Goal: Task Accomplishment & Management: Complete application form

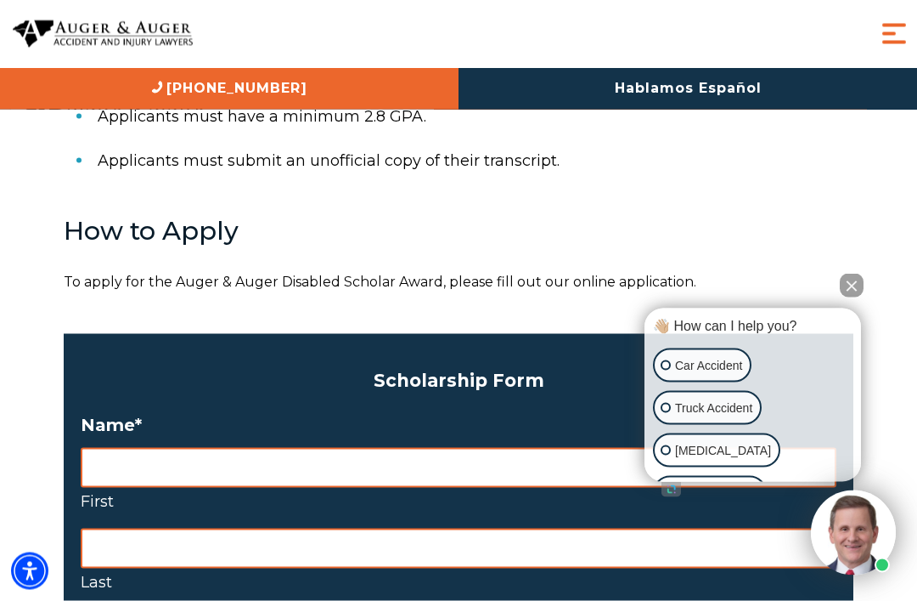
scroll to position [1129, 0]
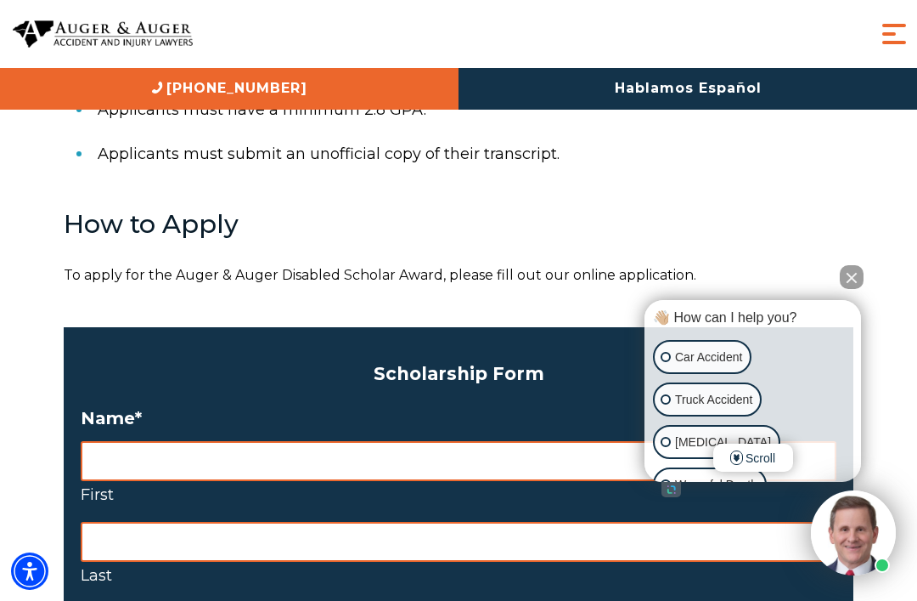
click at [860, 289] on button "Close Intaker Chat Widget" at bounding box center [852, 277] width 24 height 24
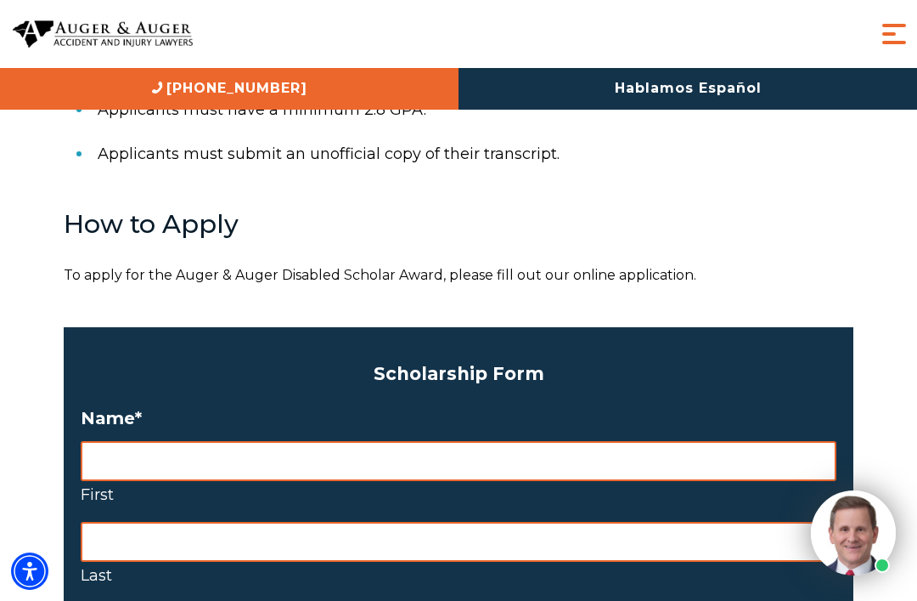
click at [735, 441] on input "First" at bounding box center [459, 461] width 756 height 40
type input "Emerson"
click at [663, 522] on input "Last" at bounding box center [459, 542] width 756 height 40
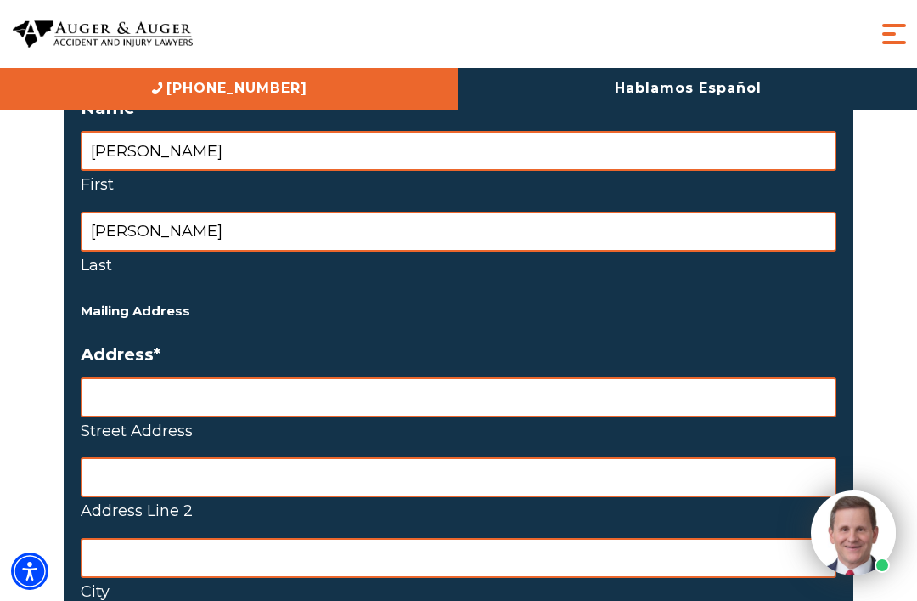
scroll to position [1432, 0]
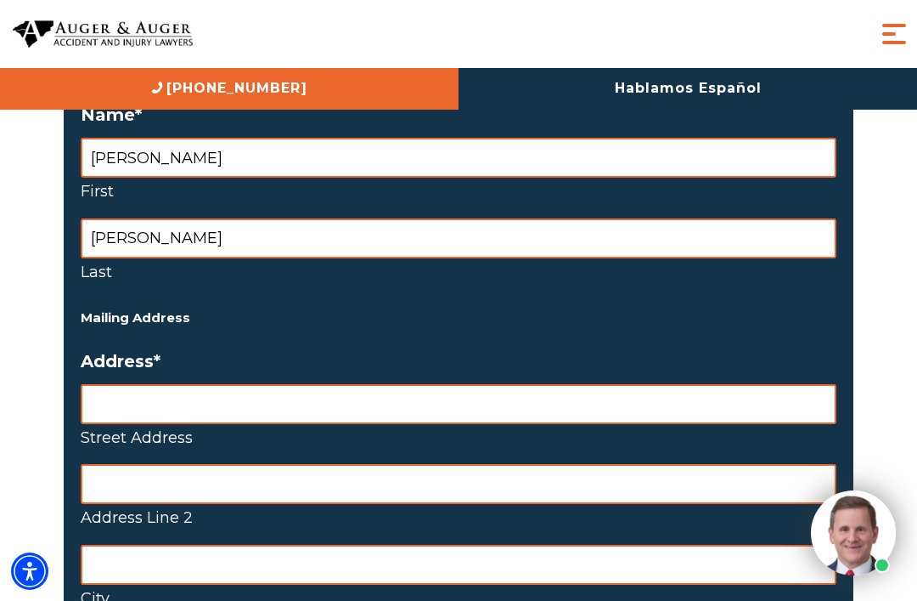
type input "Wells"
click at [491, 384] on input "Street Address" at bounding box center [459, 404] width 756 height 40
type input "4385. Farmdale Avenue"
click at [495, 544] on input "City" at bounding box center [459, 564] width 756 height 40
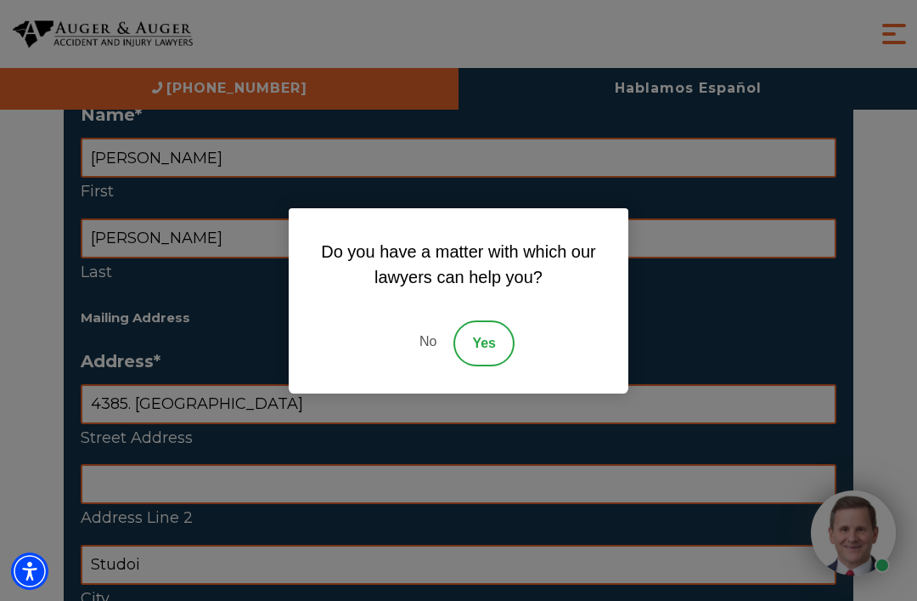
click at [486, 366] on link "Yes" at bounding box center [484, 343] width 61 height 46
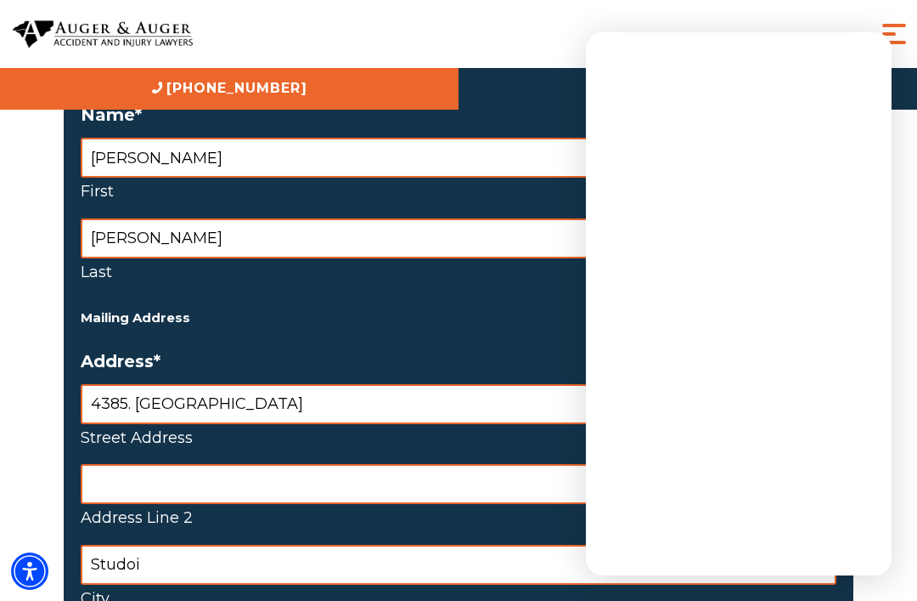
click at [374, 544] on input "Studoi" at bounding box center [459, 564] width 756 height 40
click at [396, 584] on label "City" at bounding box center [459, 597] width 756 height 27
click at [396, 545] on input "Studoi" at bounding box center [459, 564] width 756 height 40
type input "Studio City"
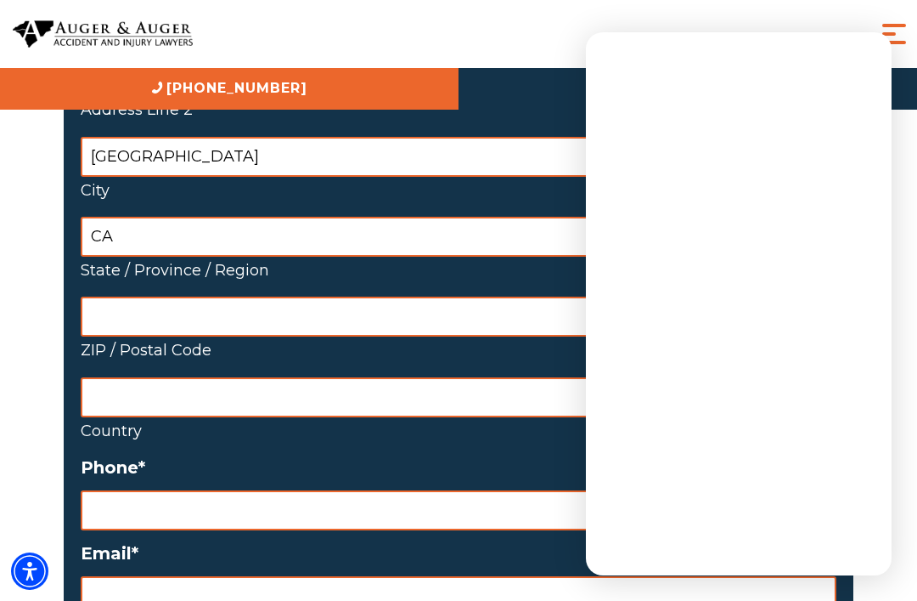
scroll to position [1846, 0]
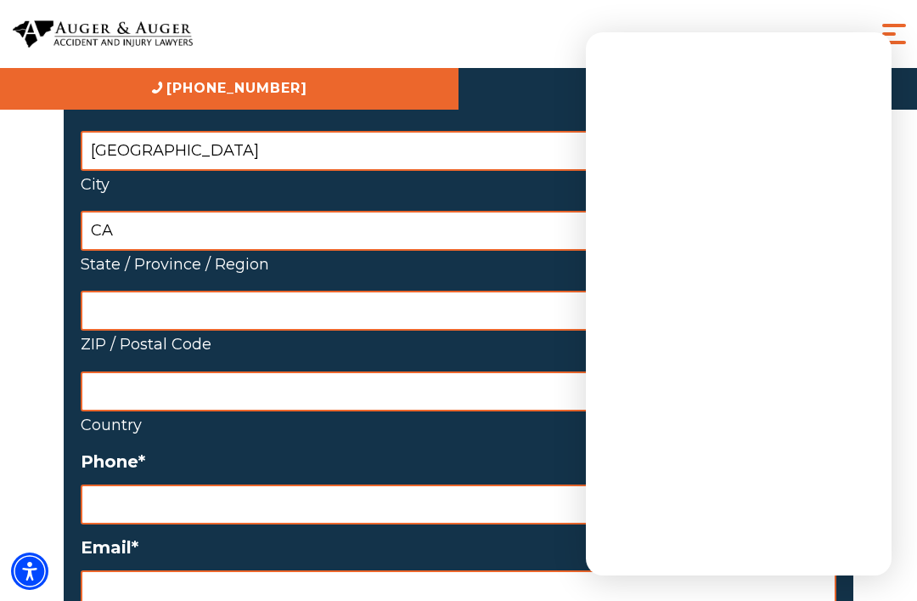
type input "CA"
click at [835, 74] on link "Hablamos Español" at bounding box center [688, 89] width 459 height 42
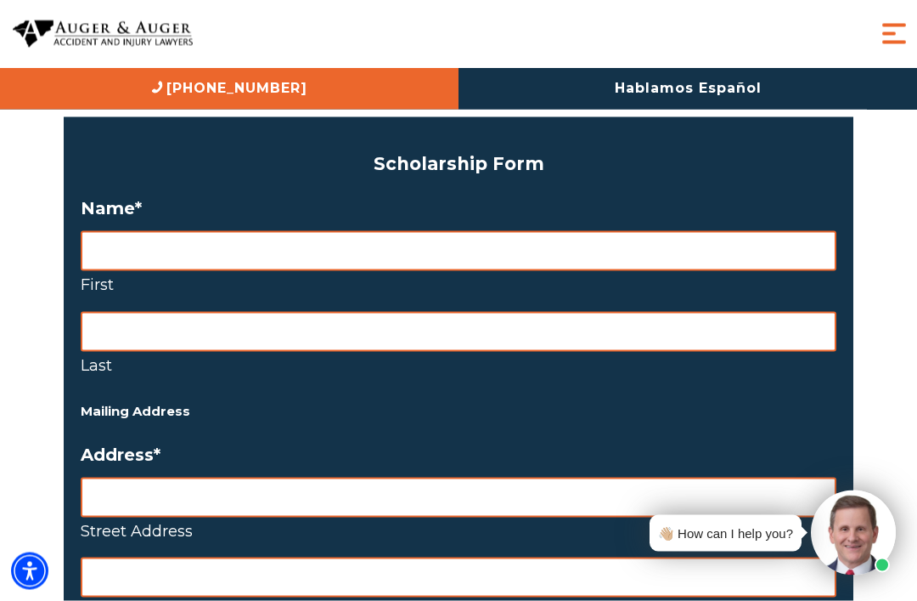
scroll to position [1245, 0]
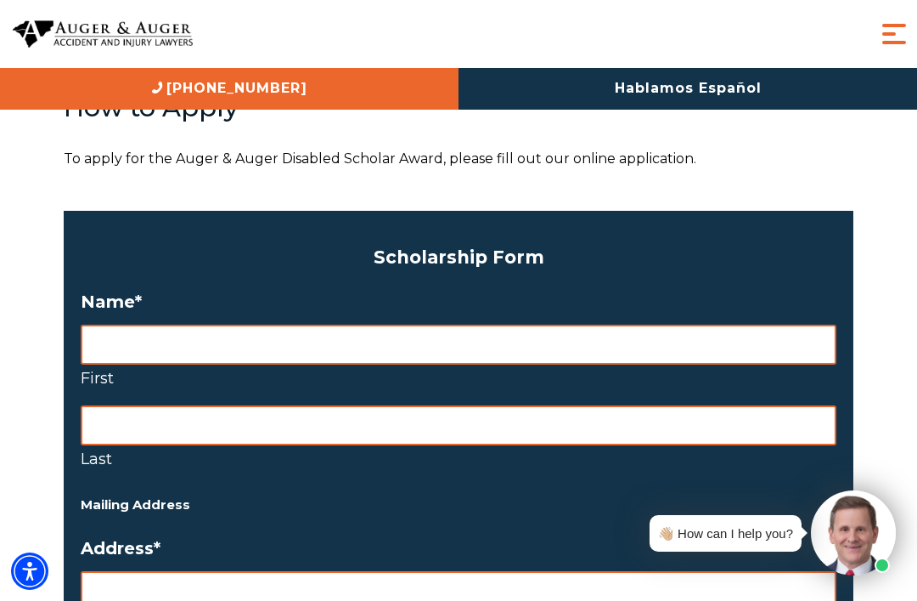
click at [727, 324] on input "First" at bounding box center [459, 344] width 756 height 40
type input "Emerson"
click at [602, 405] on input "Last" at bounding box center [459, 425] width 756 height 40
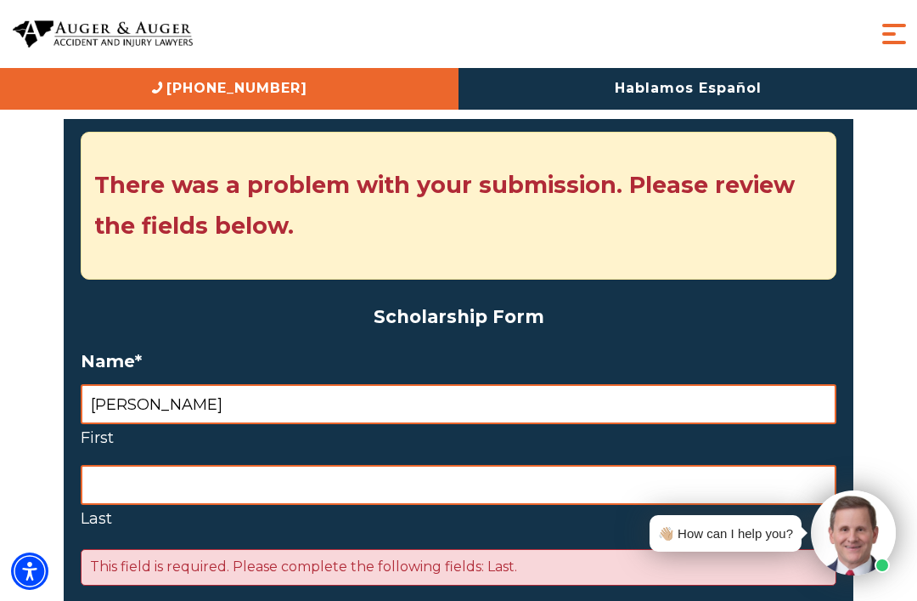
scroll to position [1396, 0]
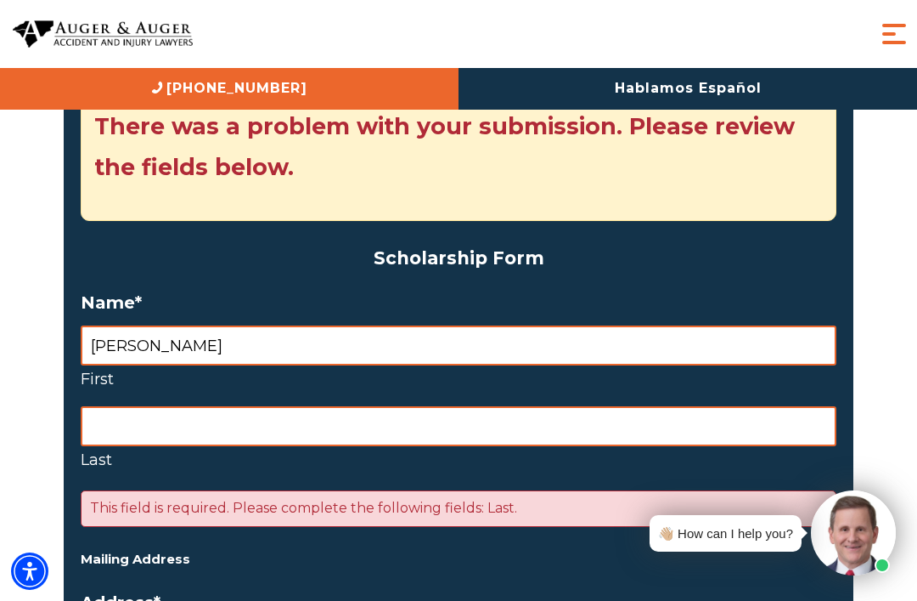
click at [447, 406] on input "Last" at bounding box center [459, 426] width 756 height 40
type input "Wells"
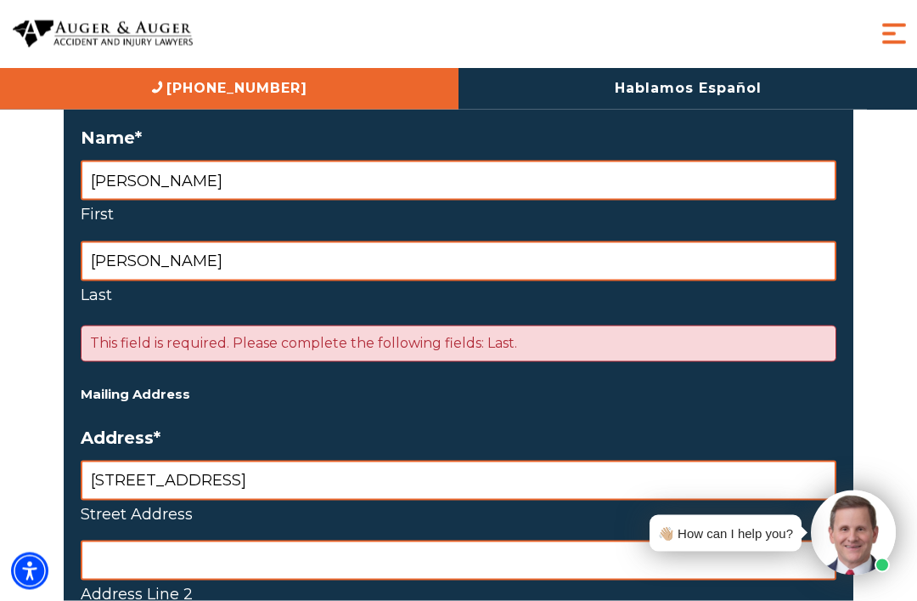
scroll to position [1644, 0]
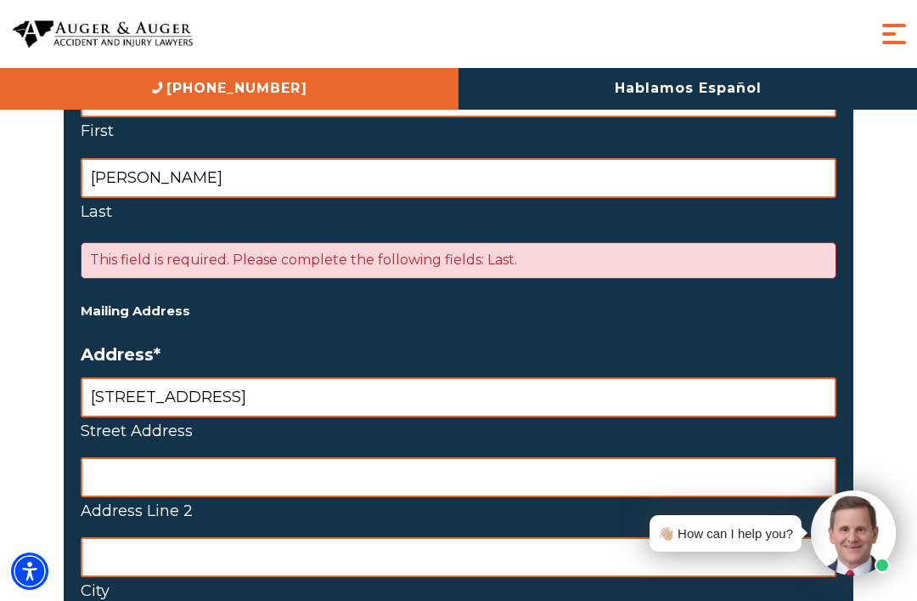
type input "4385 Farmdale Avenue"
click at [360, 457] on input "Address Line 2" at bounding box center [459, 477] width 756 height 40
click at [431, 537] on input "City" at bounding box center [459, 557] width 756 height 40
type input "Studio City"
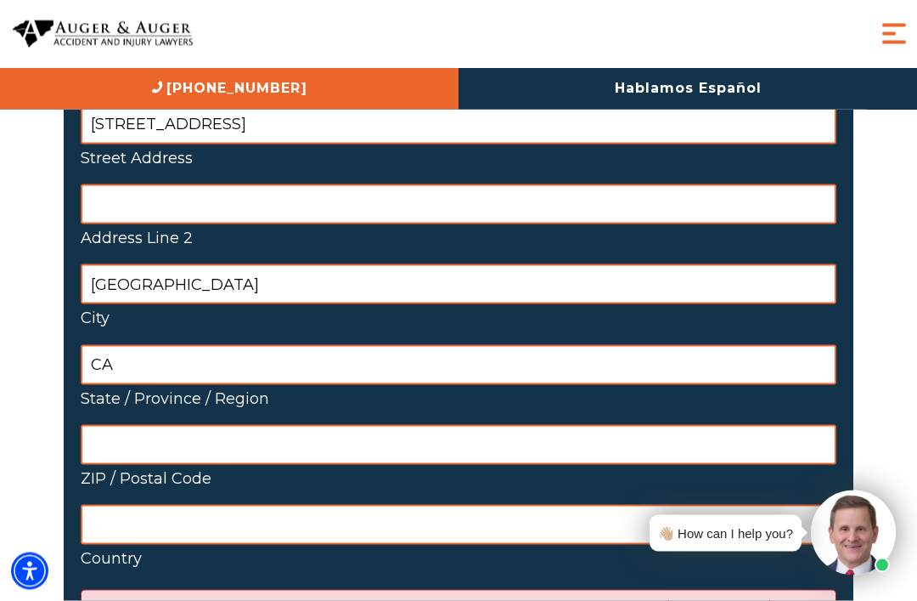
scroll to position [1929, 0]
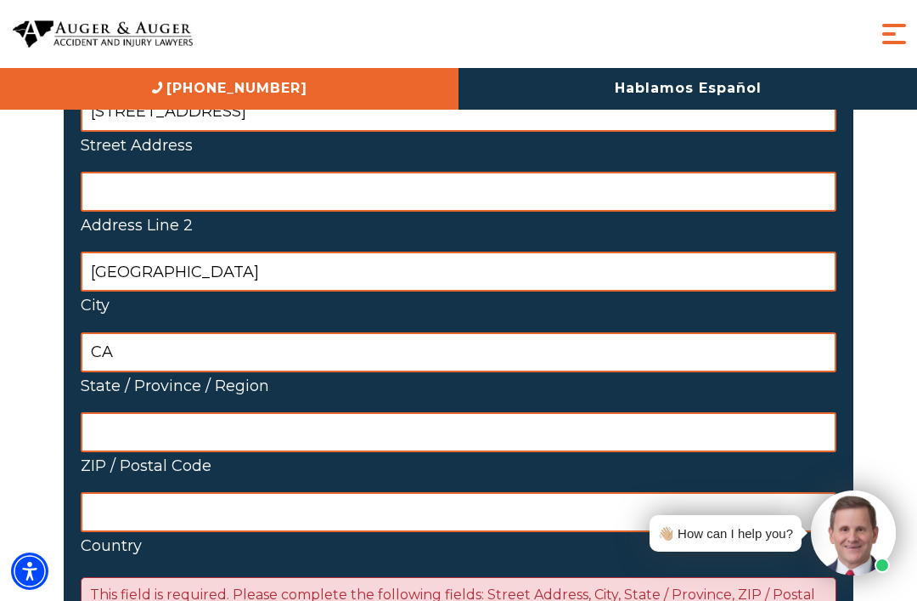
type input "CA"
click at [417, 412] on input "ZIP / Postal Code" at bounding box center [459, 432] width 756 height 40
type input "91604"
click at [402, 492] on select "Afghanistan Albania Algeria American Samoa Andorra Angola Anguilla Antarctica A…" at bounding box center [459, 512] width 756 height 40
select select "United States"
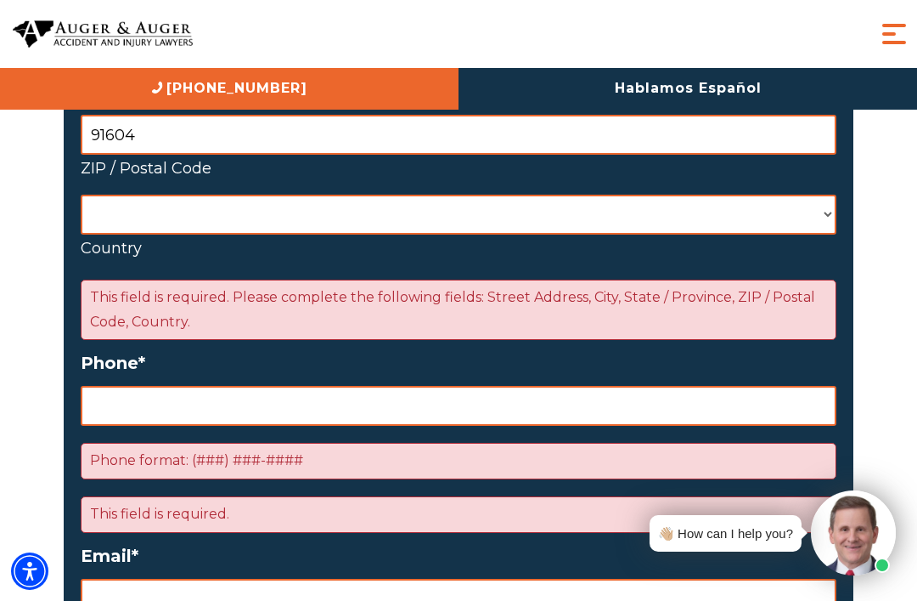
scroll to position [2227, 0]
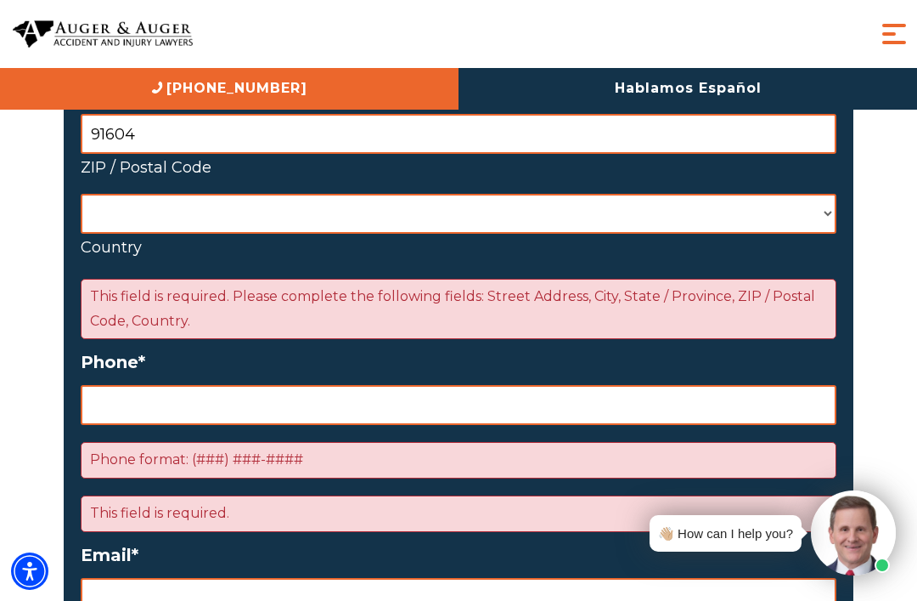
click at [466, 385] on input "Phone *" at bounding box center [459, 405] width 756 height 40
type input "(310) 691-6289"
click at [429, 578] on input "Email *" at bounding box center [459, 598] width 756 height 40
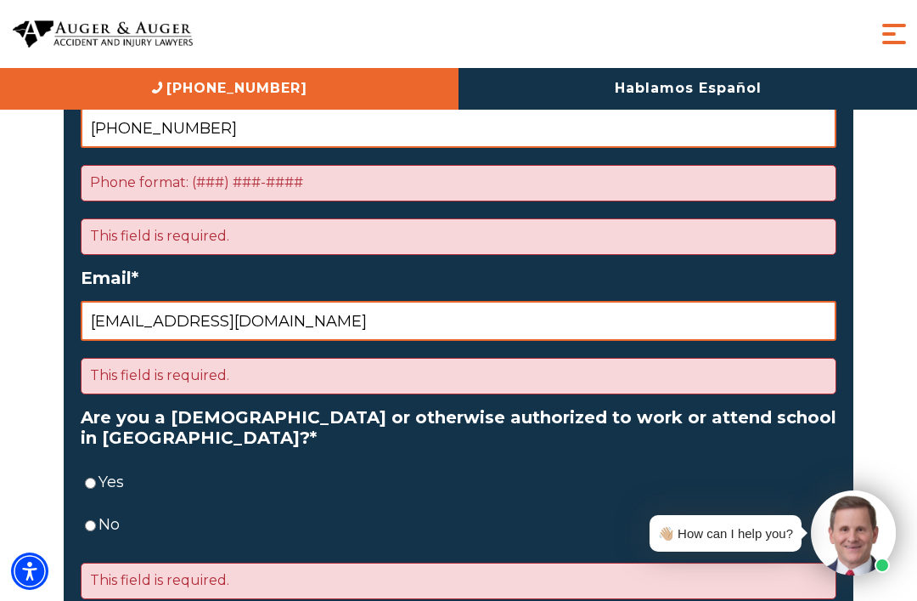
scroll to position [2529, 0]
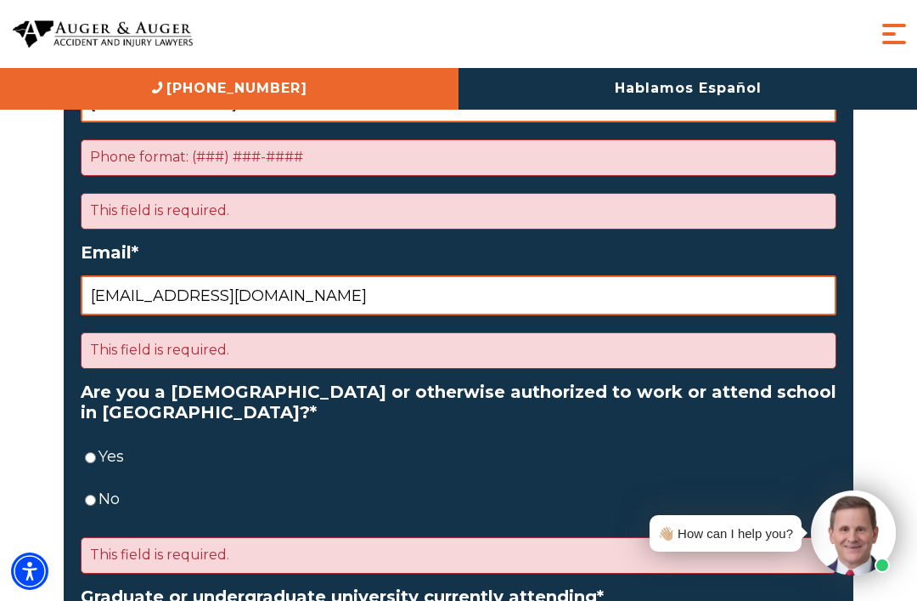
type input "emersonwells@icloud.com"
click at [96, 437] on input "Yes" at bounding box center [90, 457] width 11 height 40
radio input "true"
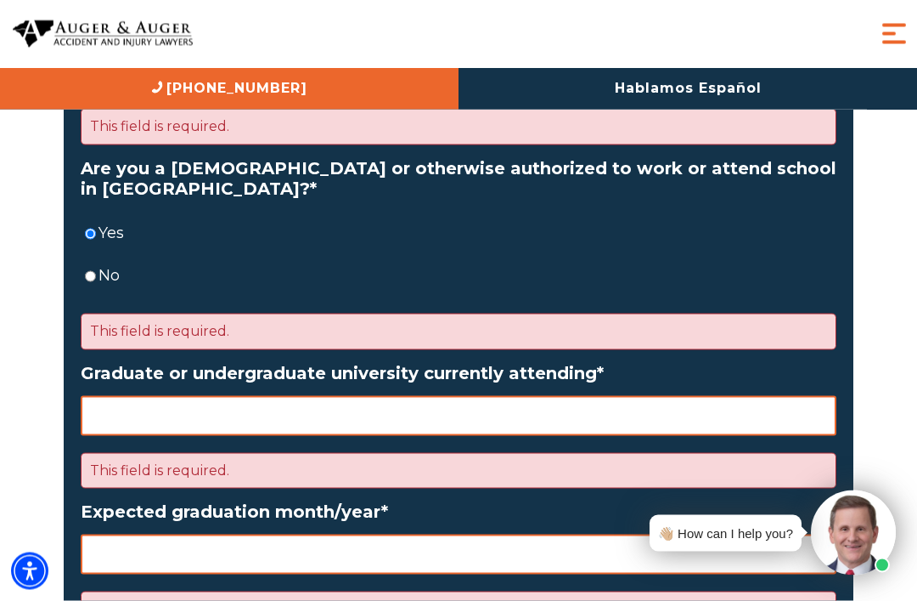
scroll to position [2749, 0]
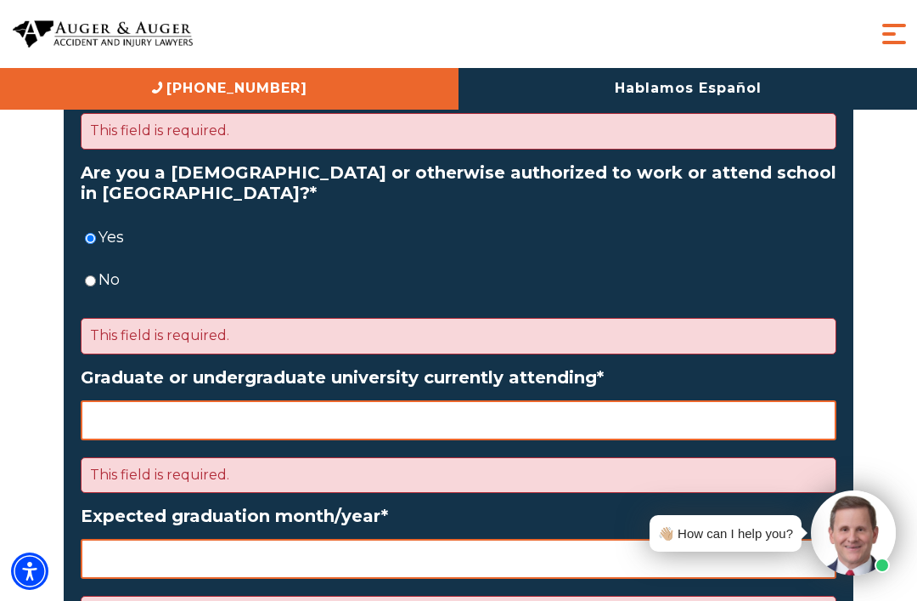
click at [438, 400] on input "Graduate or undergraduate university currently attending *" at bounding box center [459, 420] width 756 height 40
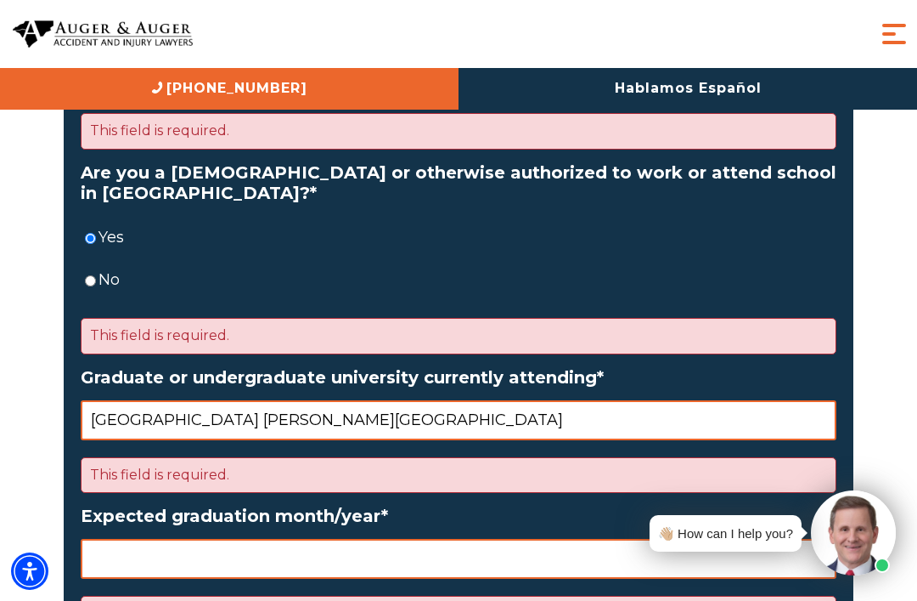
type input "Notre Dame High School Sherman Oaks"
click at [559, 539] on input "Expected graduation month/year *" at bounding box center [459, 559] width 756 height 40
type input "2"
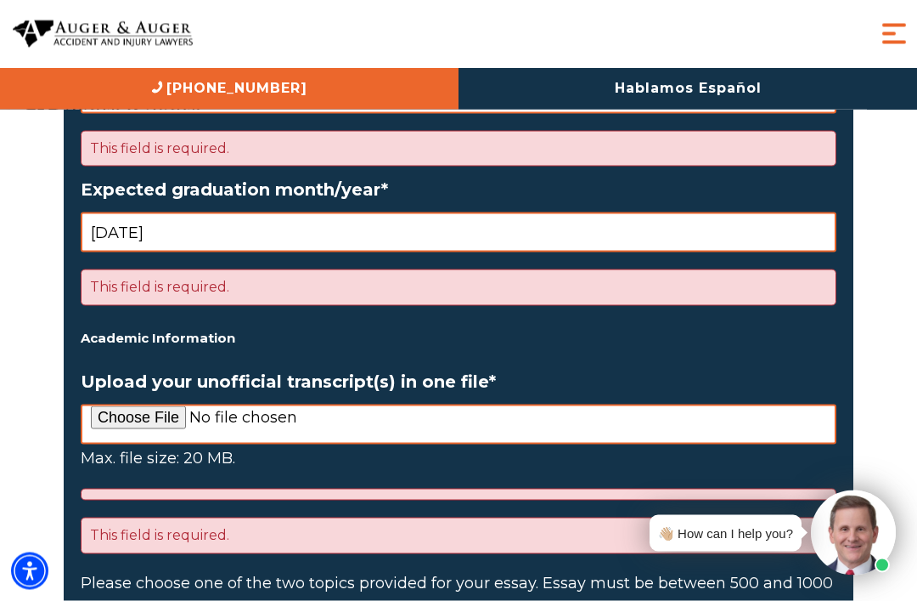
scroll to position [3074, 0]
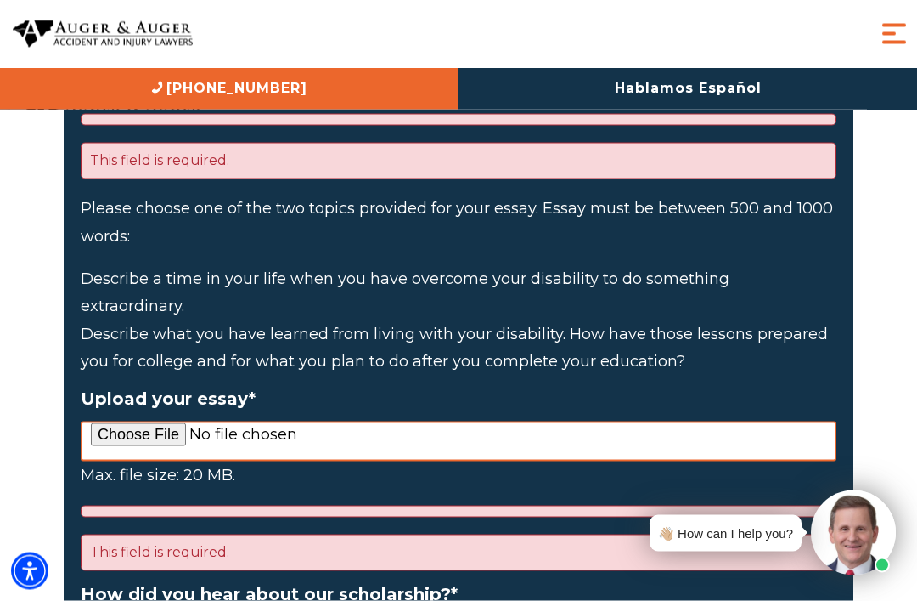
type input "May 2026"
click at [133, 421] on input "Upload your essay *" at bounding box center [459, 441] width 756 height 40
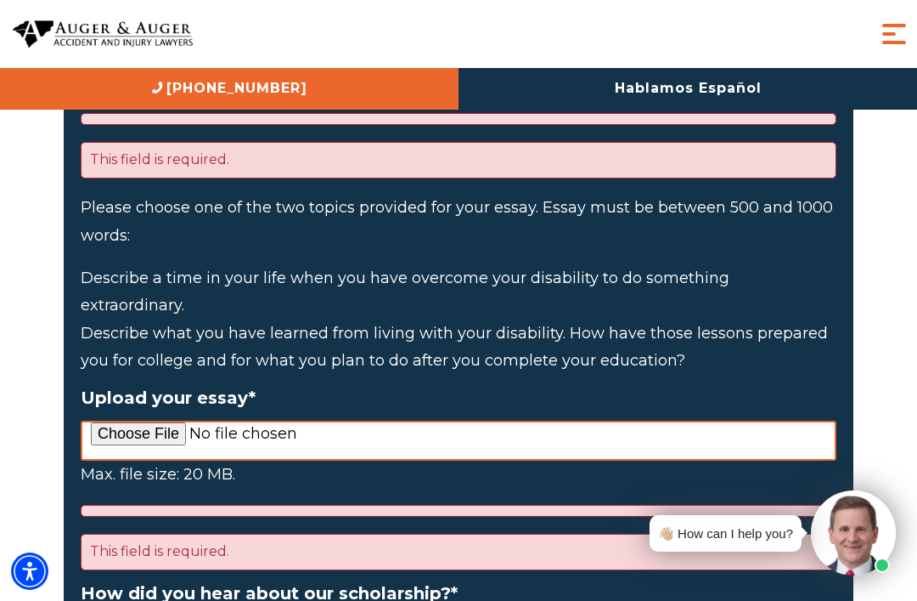
type input "C:\fakepath\Diabetes scholarship.pdf"
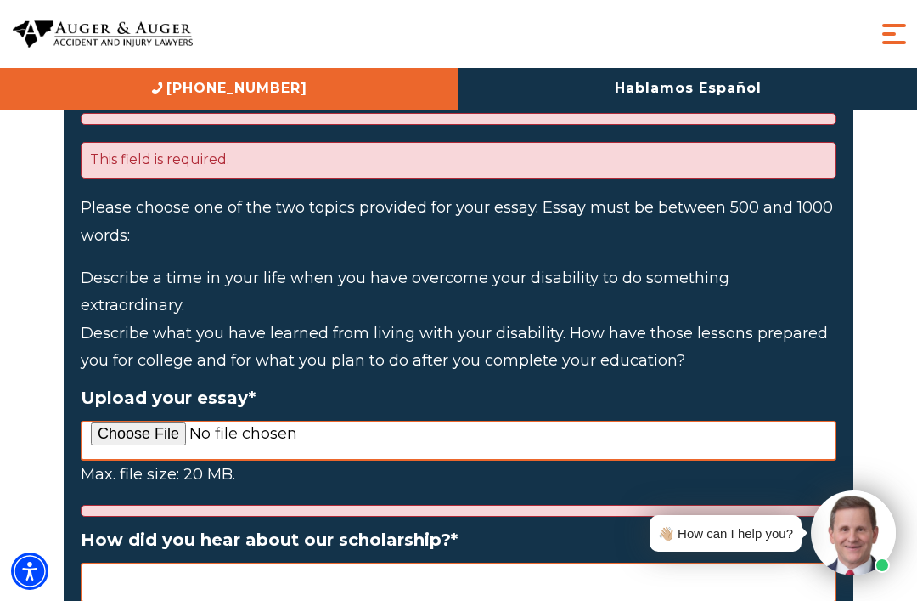
click at [471, 562] on input "How did you hear about our scholarship? *" at bounding box center [459, 582] width 756 height 40
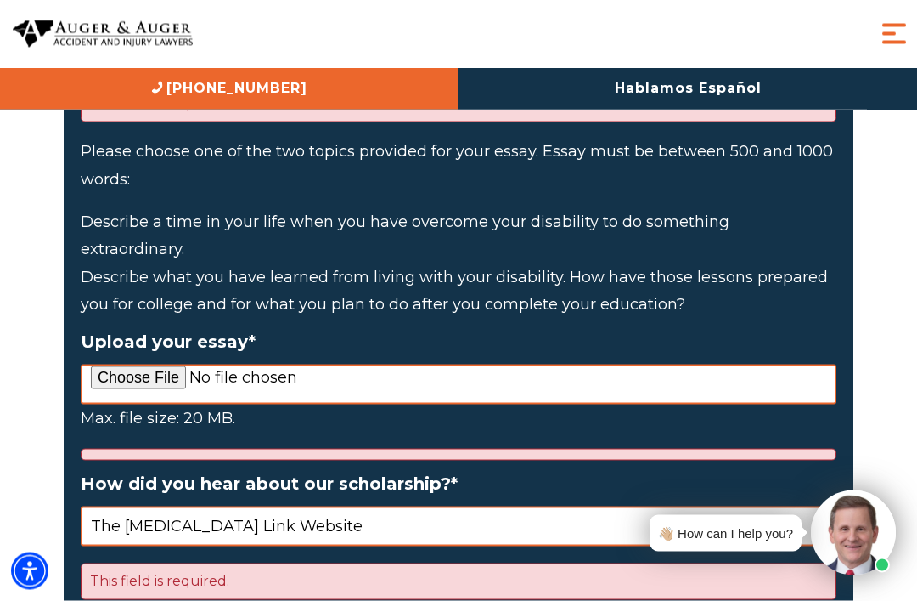
scroll to position [3760, 0]
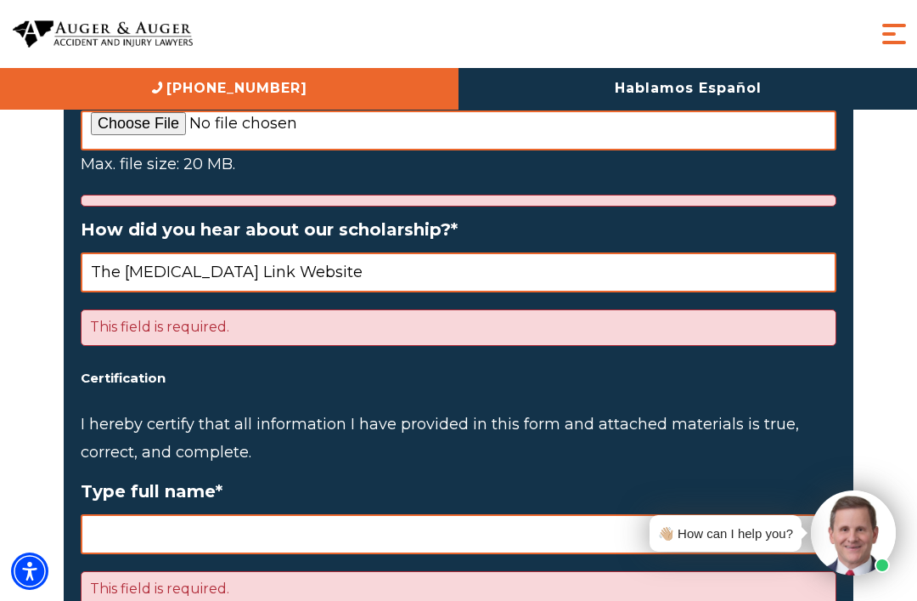
type input "The Diabetes Link Website"
click at [300, 514] on input "Type full name *" at bounding box center [459, 534] width 756 height 40
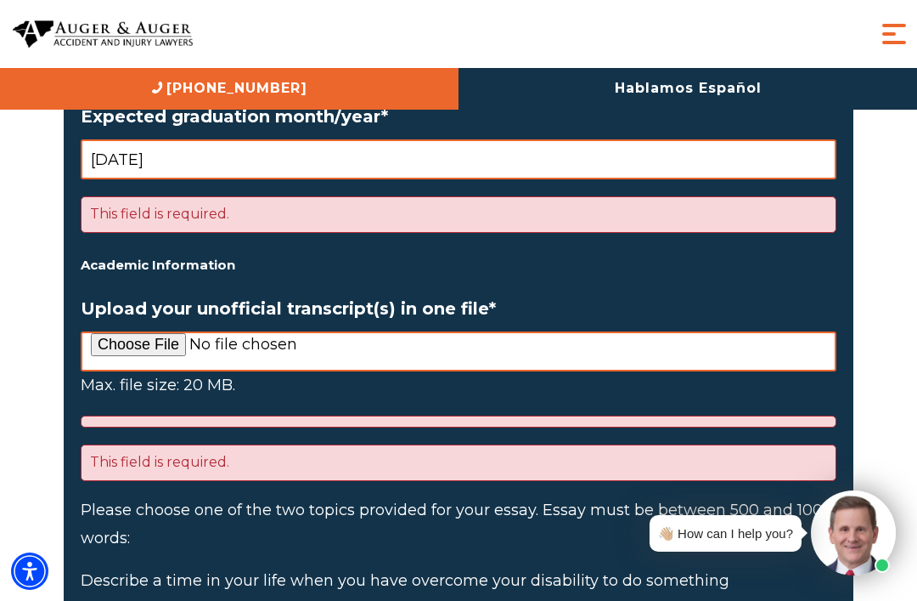
scroll to position [3150, 0]
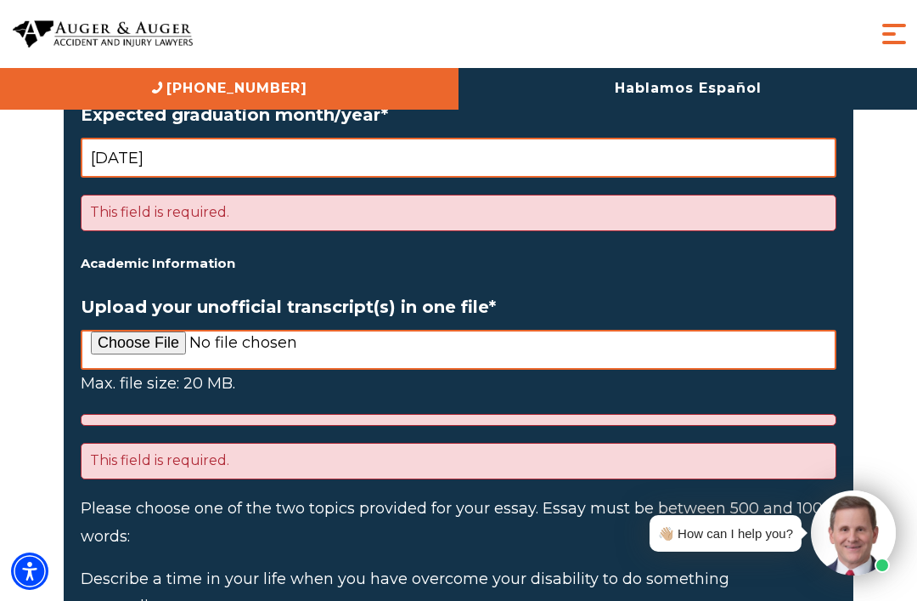
type input "Emerson Mae Wells"
click at [124, 330] on input "Upload your unofficial transcript(s) in one file *" at bounding box center [459, 350] width 756 height 40
click at [127, 330] on input "Upload your unofficial transcript(s) in one file *" at bounding box center [459, 350] width 756 height 40
type input "C:\fakepath\Unofficial transcript 3.pdf"
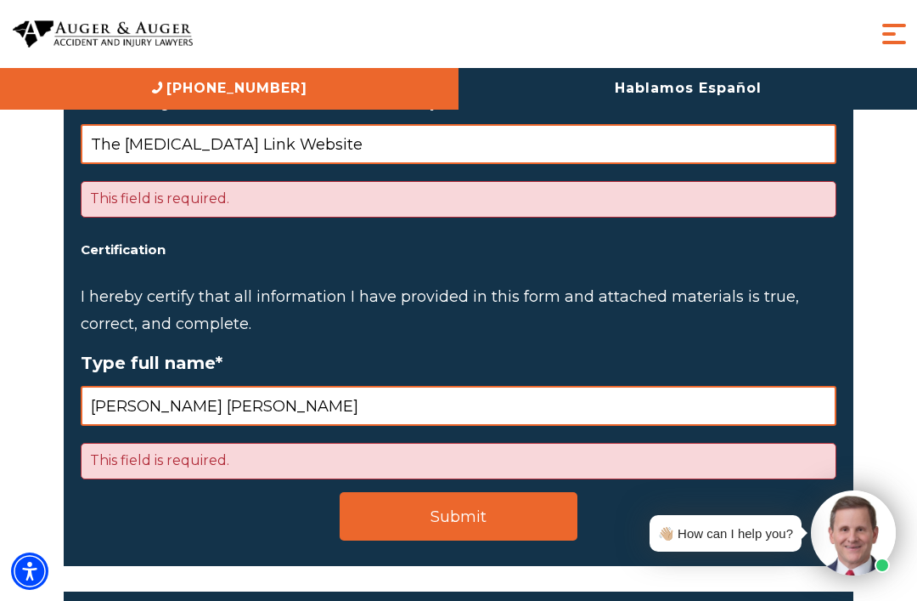
scroll to position [3834, 0]
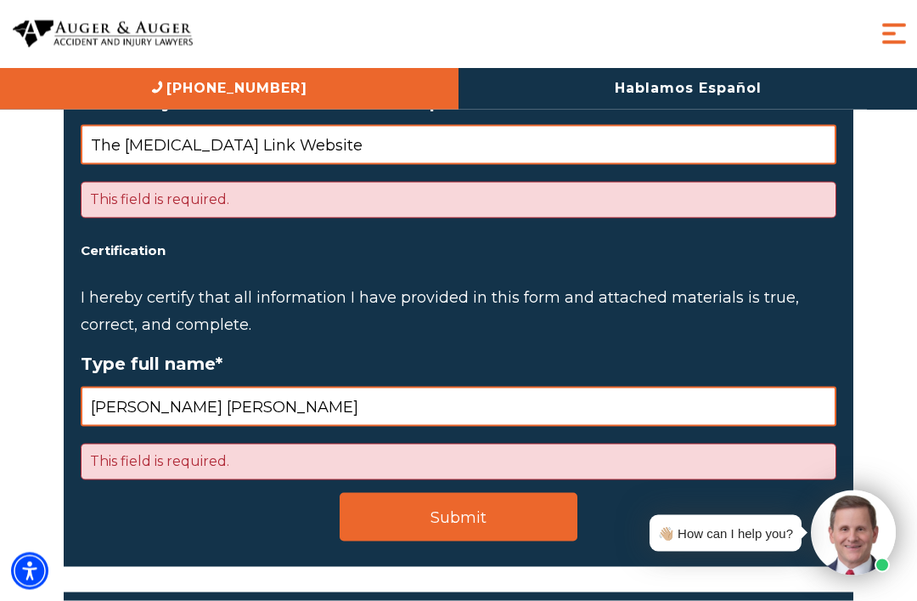
click at [477, 493] on input "Submit" at bounding box center [459, 517] width 238 height 48
